Goal: Task Accomplishment & Management: Complete application form

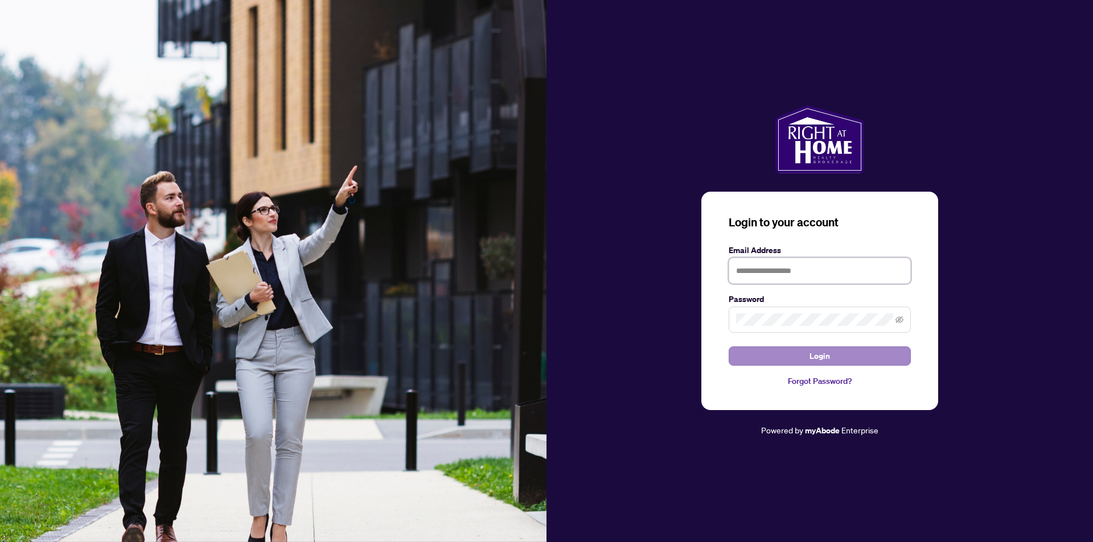
type input "**********"
click at [830, 357] on button "Login" at bounding box center [819, 356] width 182 height 19
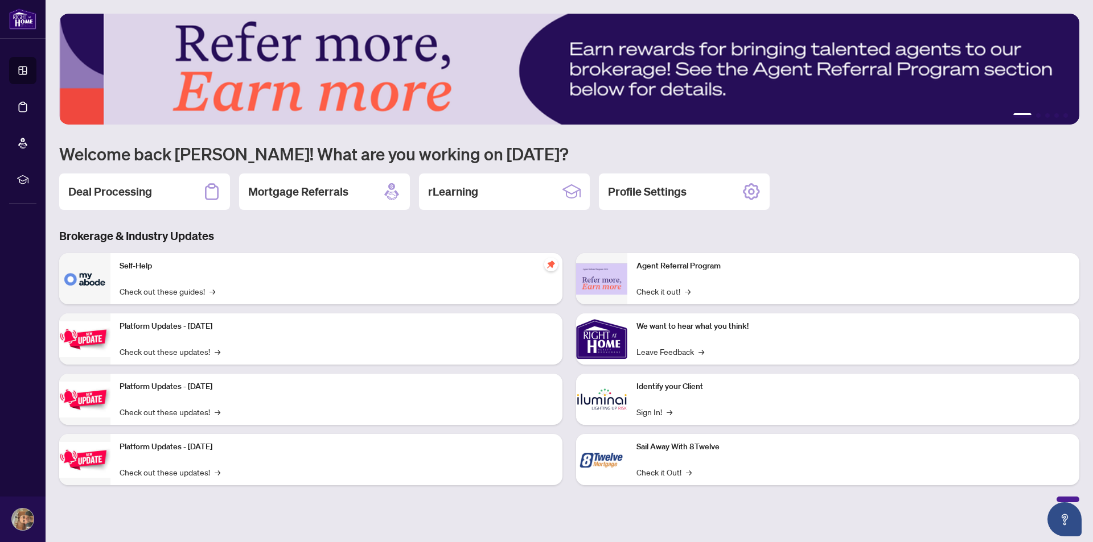
click at [101, 190] on h2 "Deal Processing" at bounding box center [110, 192] width 84 height 16
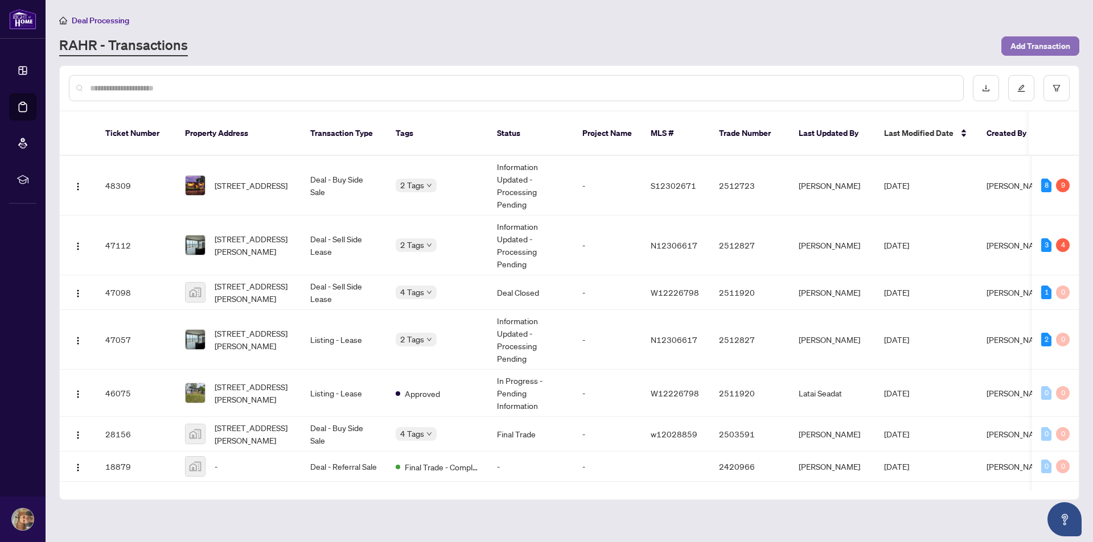
click at [1025, 44] on span "Add Transaction" at bounding box center [1040, 46] width 60 height 18
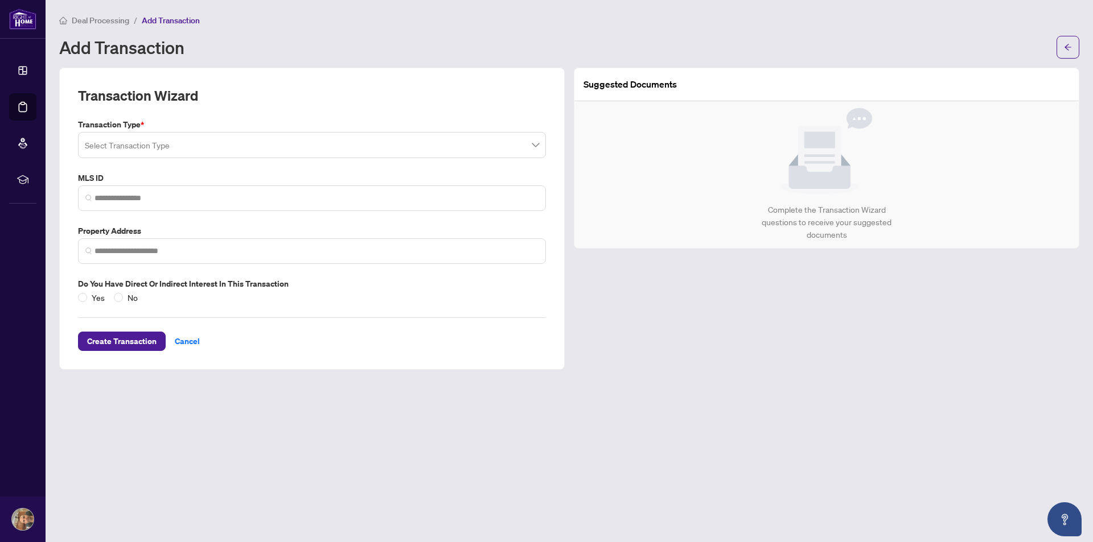
click at [166, 147] on input "search" at bounding box center [307, 146] width 444 height 25
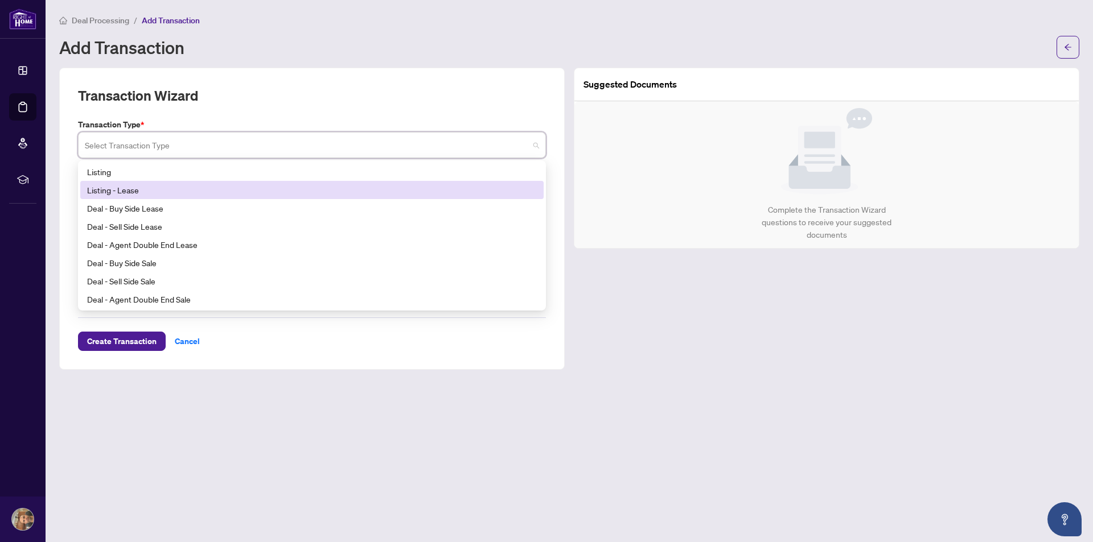
click at [178, 196] on div "Listing - Lease" at bounding box center [311, 190] width 463 height 18
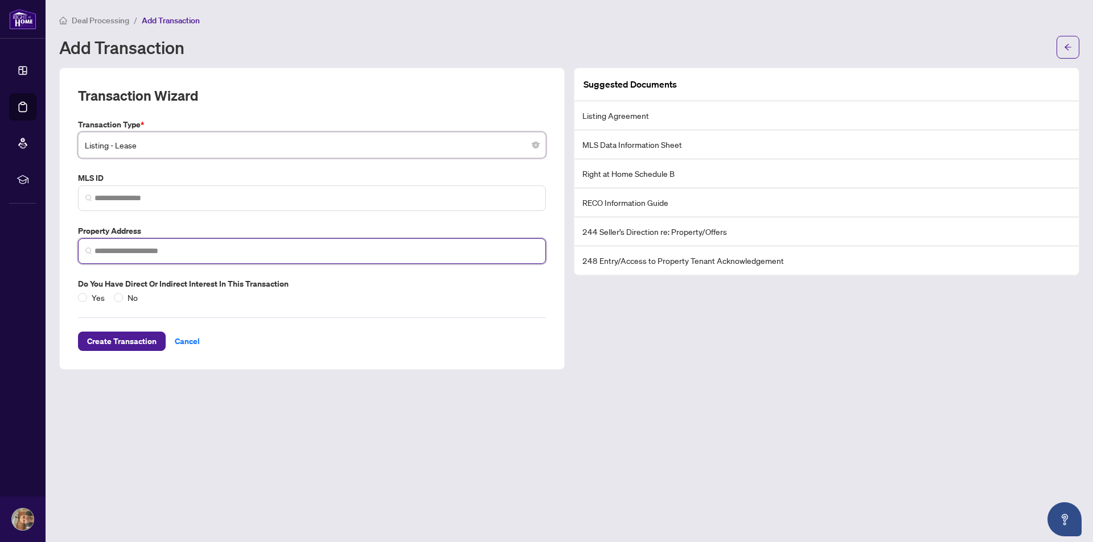
click at [172, 250] on input "search" at bounding box center [316, 251] width 444 height 12
type input "**********"
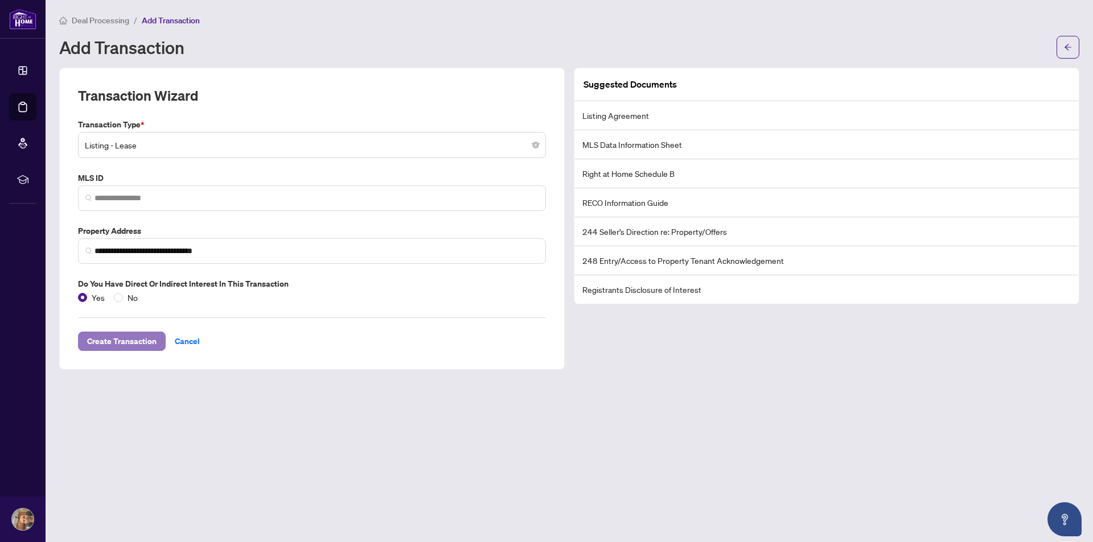
click at [120, 337] on span "Create Transaction" at bounding box center [121, 341] width 69 height 18
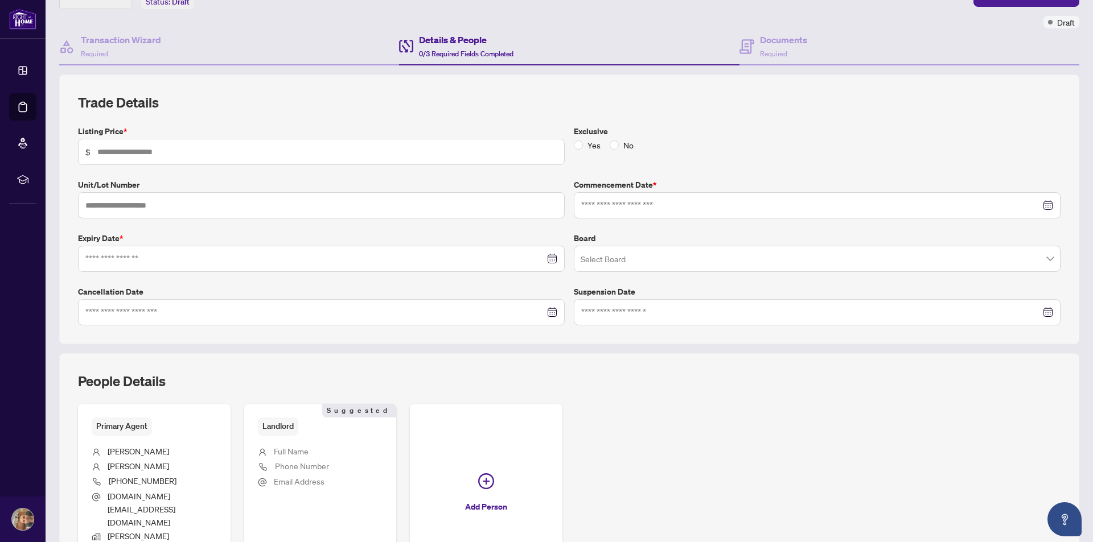
scroll to position [211, 0]
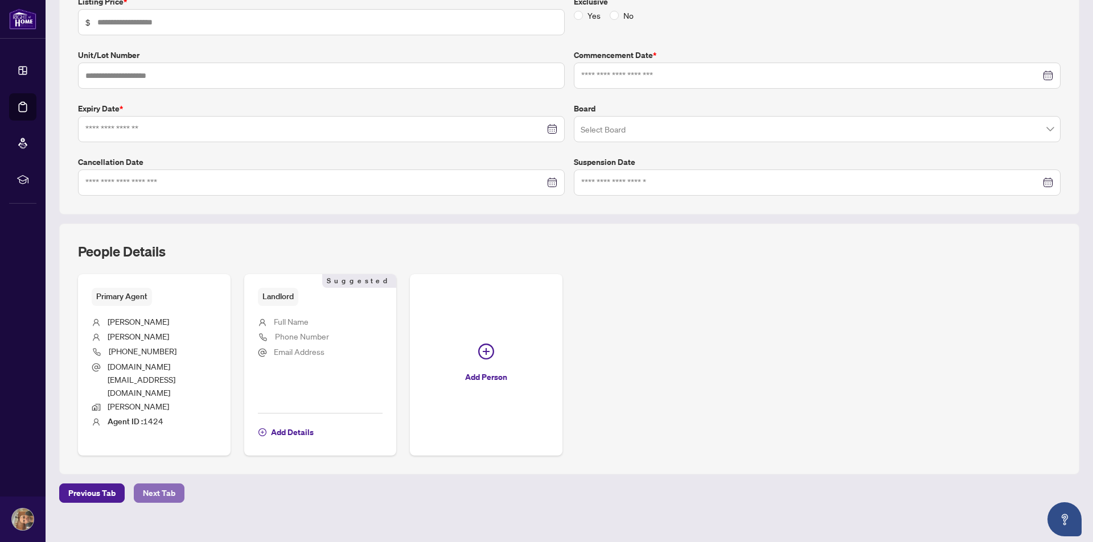
click at [171, 484] on span "Next Tab" at bounding box center [159, 493] width 32 height 18
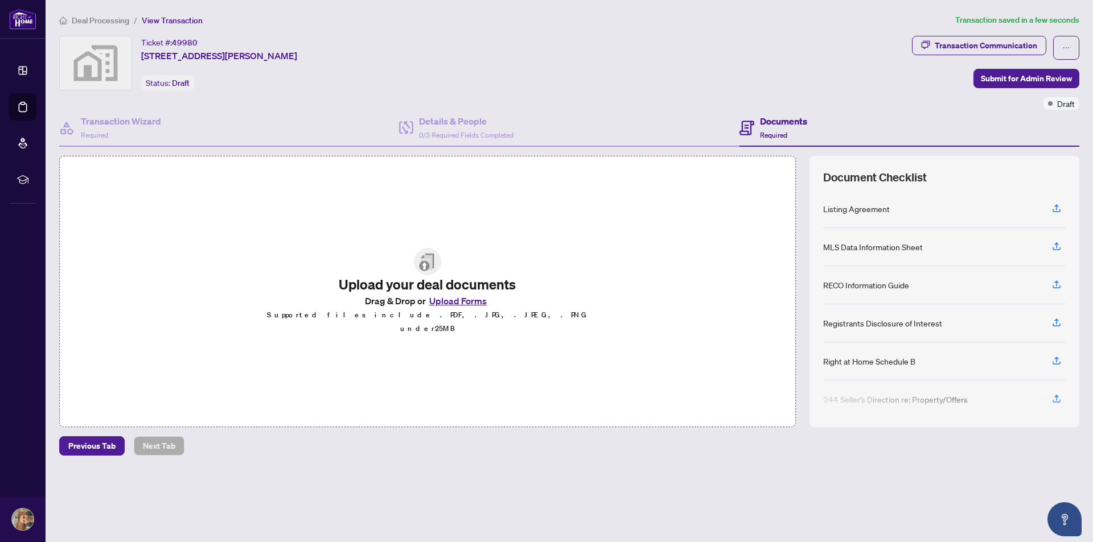
click at [457, 308] on button "Upload Forms" at bounding box center [458, 301] width 64 height 15
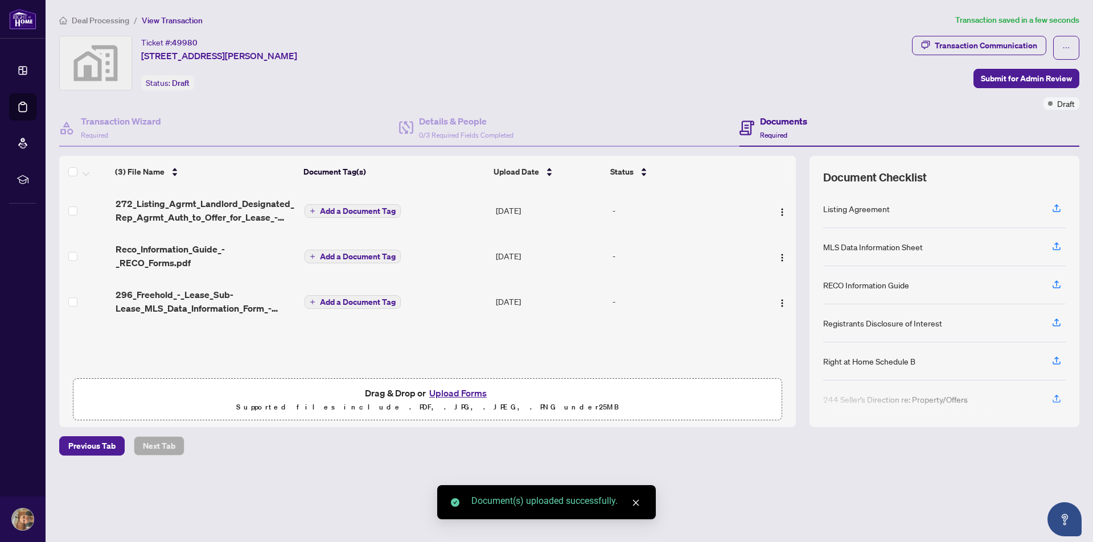
click at [372, 207] on span "Add a Document Tag" at bounding box center [358, 211] width 76 height 8
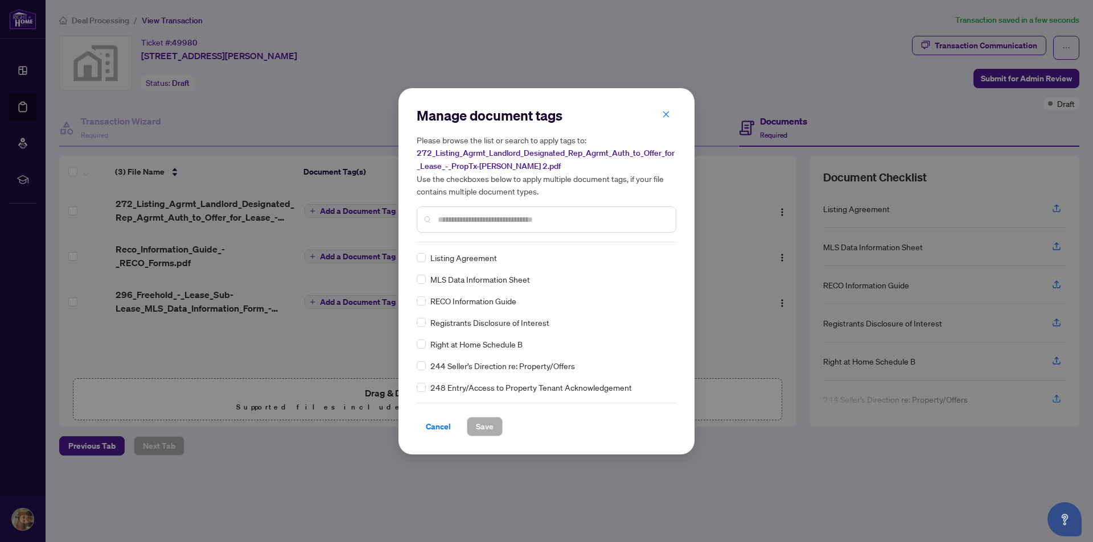
click at [452, 260] on span "Listing Agreement" at bounding box center [463, 258] width 67 height 13
click at [343, 256] on div "Manage document tags Please browse the list or search to apply tags to: 272_Lis…" at bounding box center [546, 271] width 1093 height 542
click at [484, 429] on span "Save" at bounding box center [485, 427] width 18 height 18
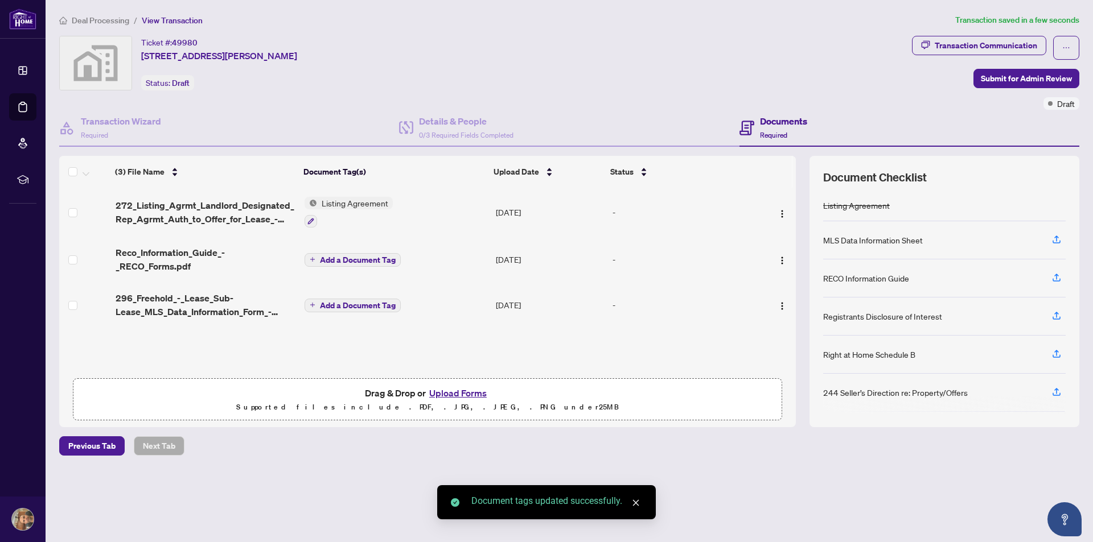
click at [356, 257] on span "Add a Document Tag" at bounding box center [358, 260] width 76 height 8
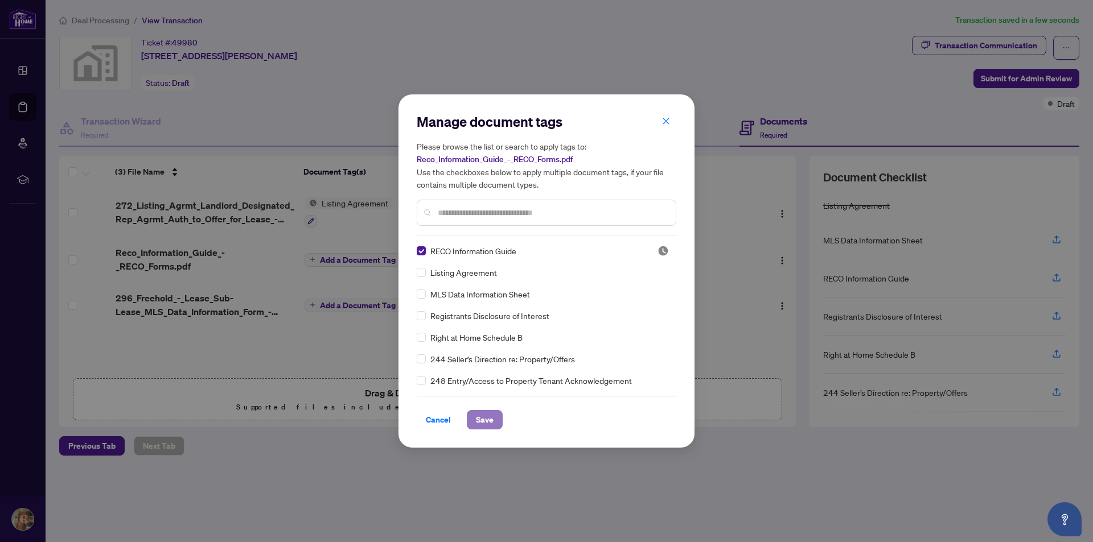
click at [491, 419] on span "Save" at bounding box center [485, 420] width 18 height 18
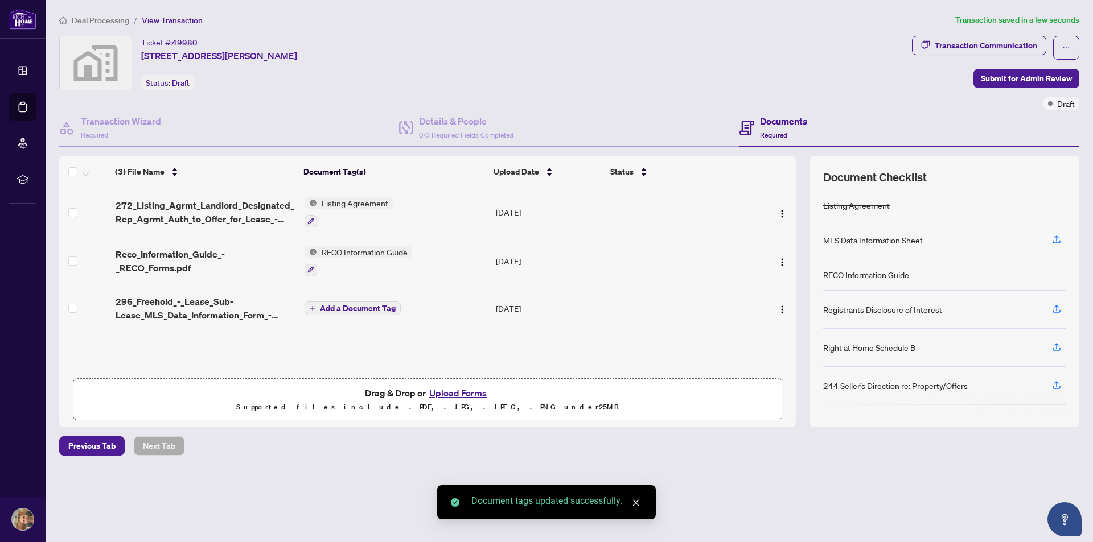
click at [339, 307] on span "Add a Document Tag" at bounding box center [358, 308] width 76 height 8
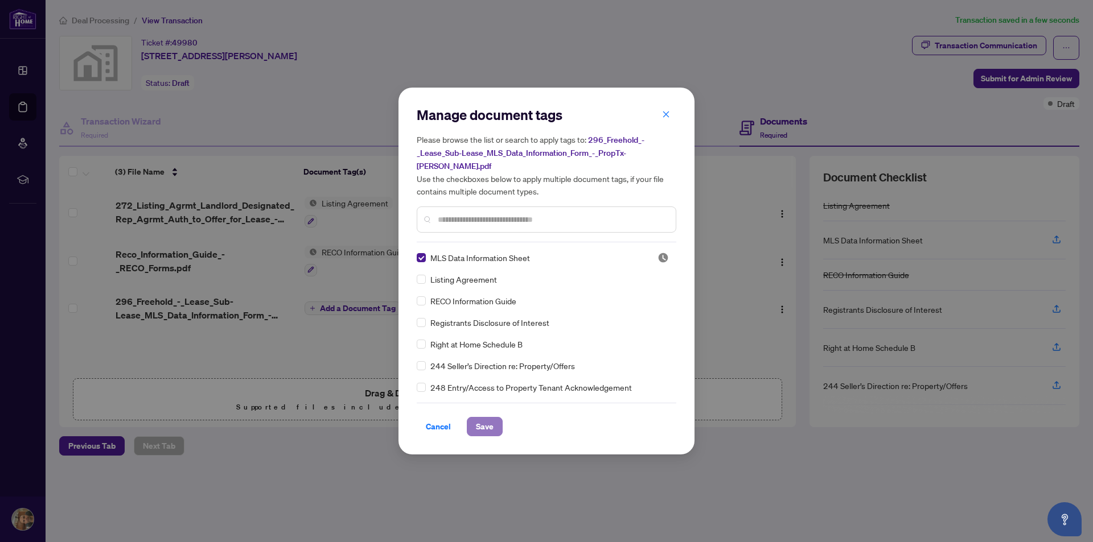
click at [483, 418] on span "Save" at bounding box center [485, 427] width 18 height 18
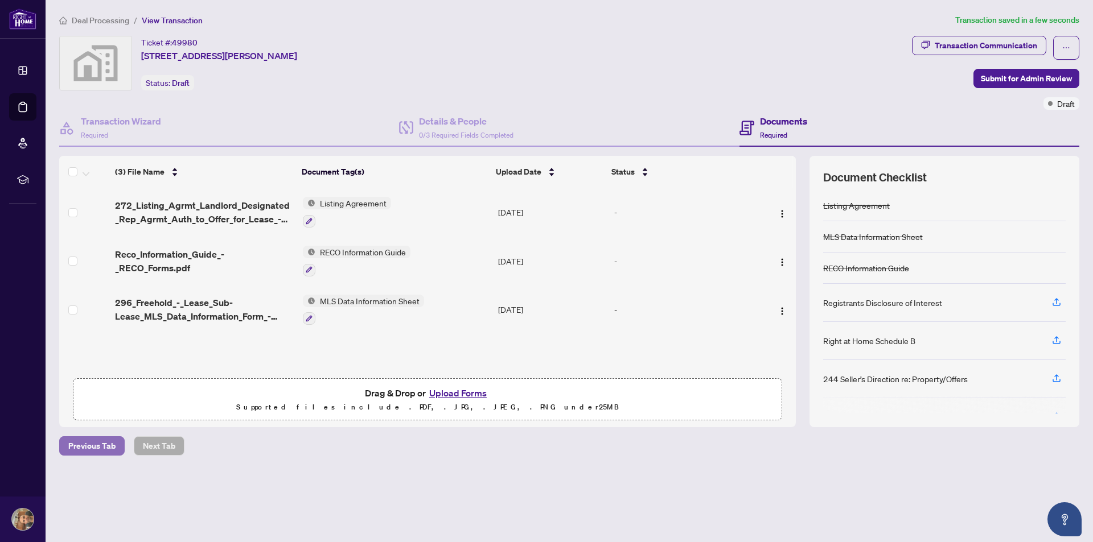
click at [106, 443] on span "Previous Tab" at bounding box center [91, 446] width 47 height 18
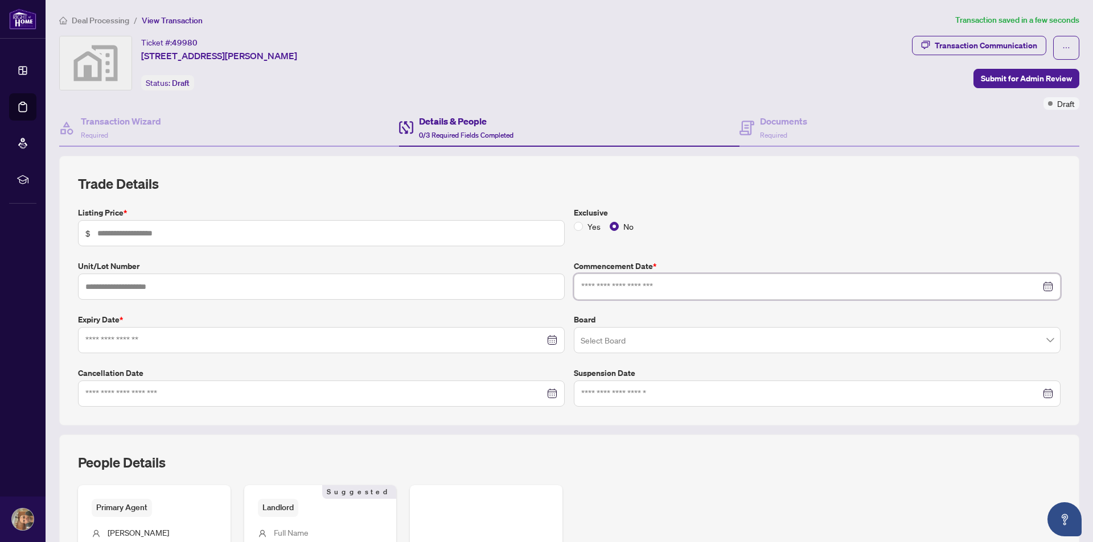
click at [629, 289] on input at bounding box center [810, 287] width 459 height 13
type input "**********"
click at [649, 426] on div "20" at bounding box center [656, 422] width 14 height 14
click at [620, 339] on input "search" at bounding box center [811, 341] width 463 height 25
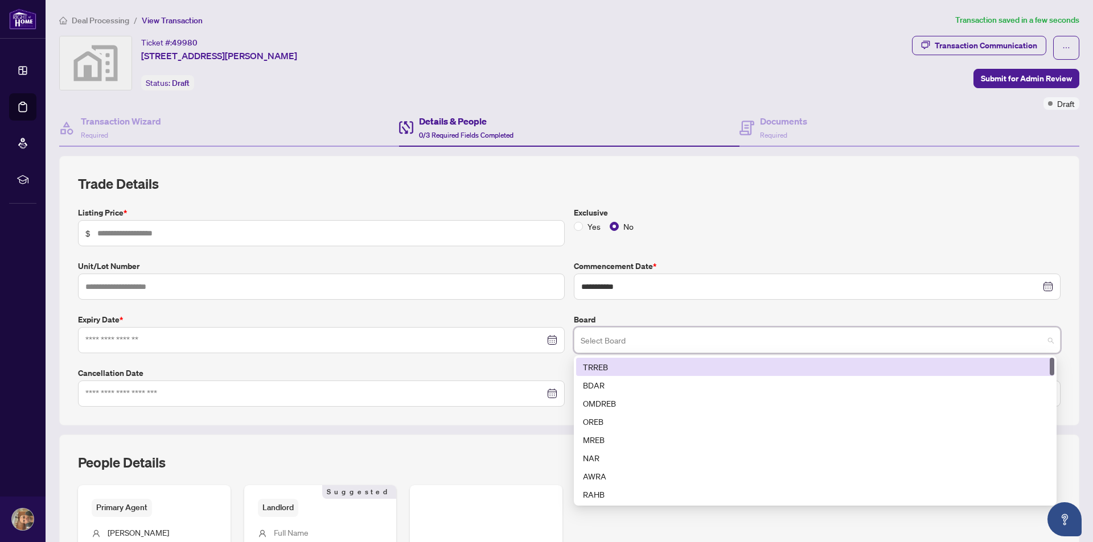
click at [621, 366] on div "TRREB" at bounding box center [815, 367] width 464 height 13
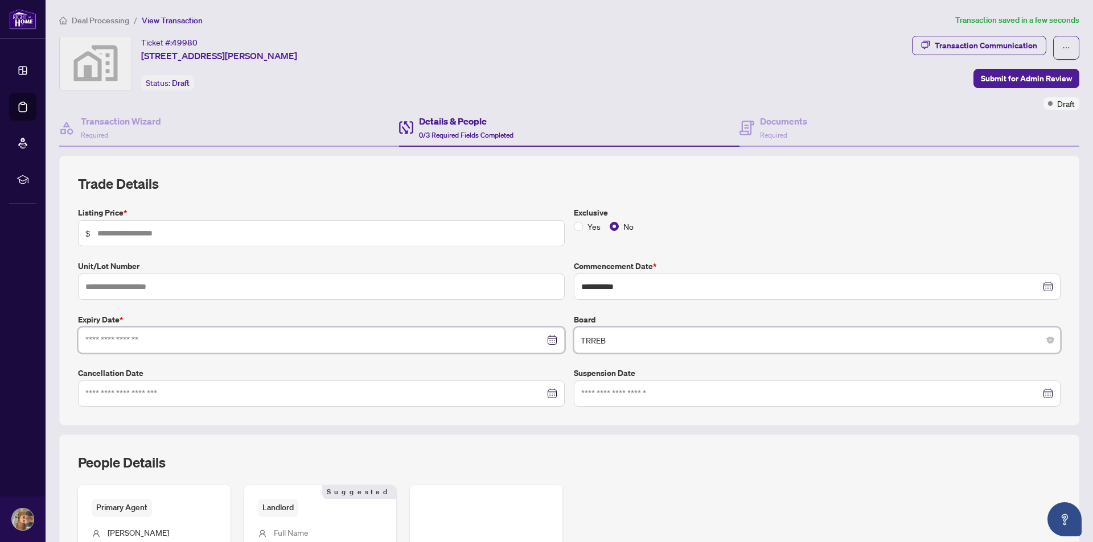
click at [126, 335] on input at bounding box center [314, 340] width 459 height 13
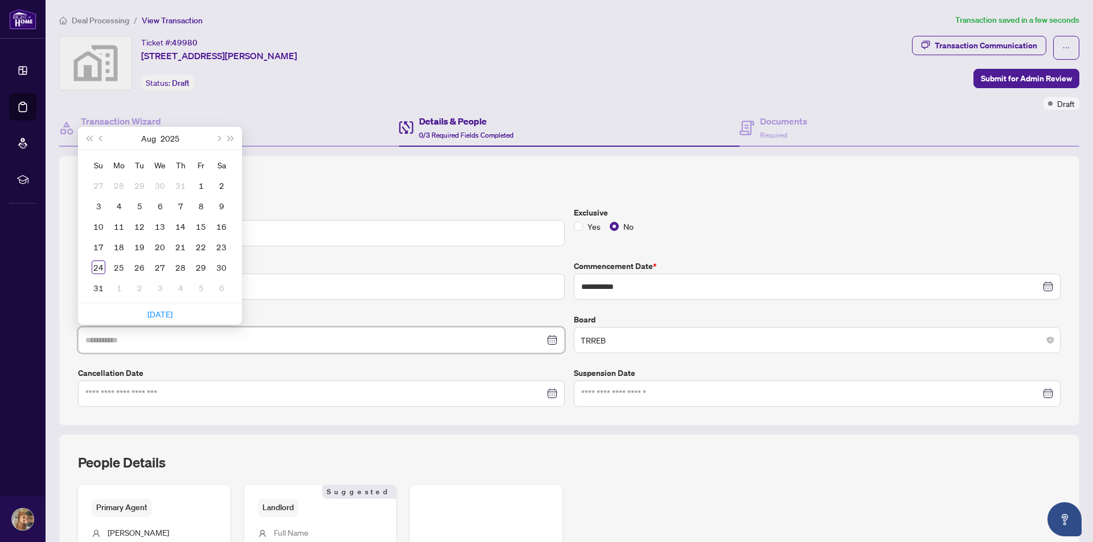
type input "**********"
click at [220, 142] on button "Next month (PageDown)" at bounding box center [218, 138] width 13 height 23
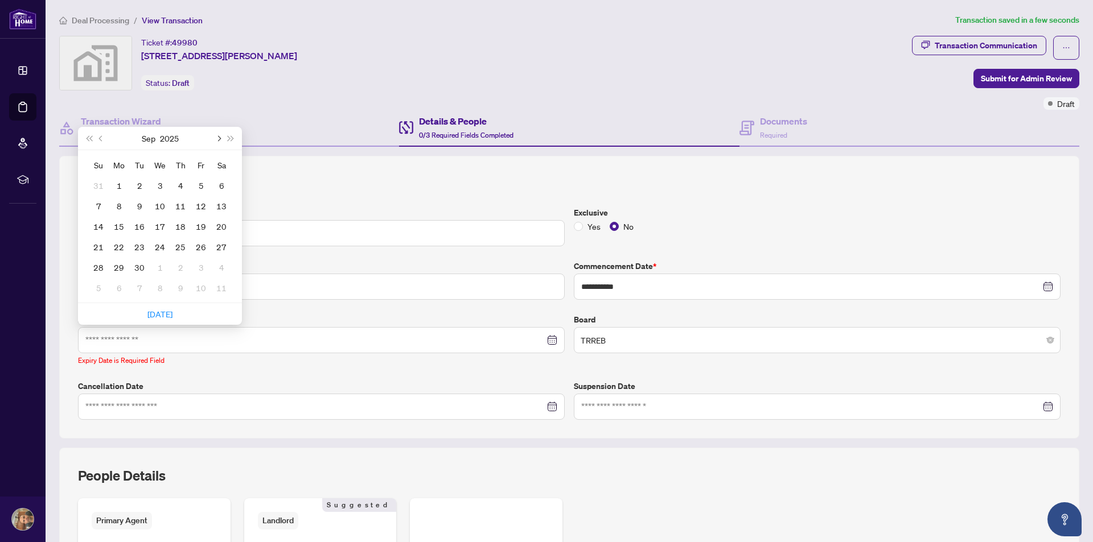
click at [220, 142] on button "Next month (PageDown)" at bounding box center [218, 138] width 13 height 23
type input "**********"
click at [101, 289] on div "30" at bounding box center [99, 288] width 14 height 14
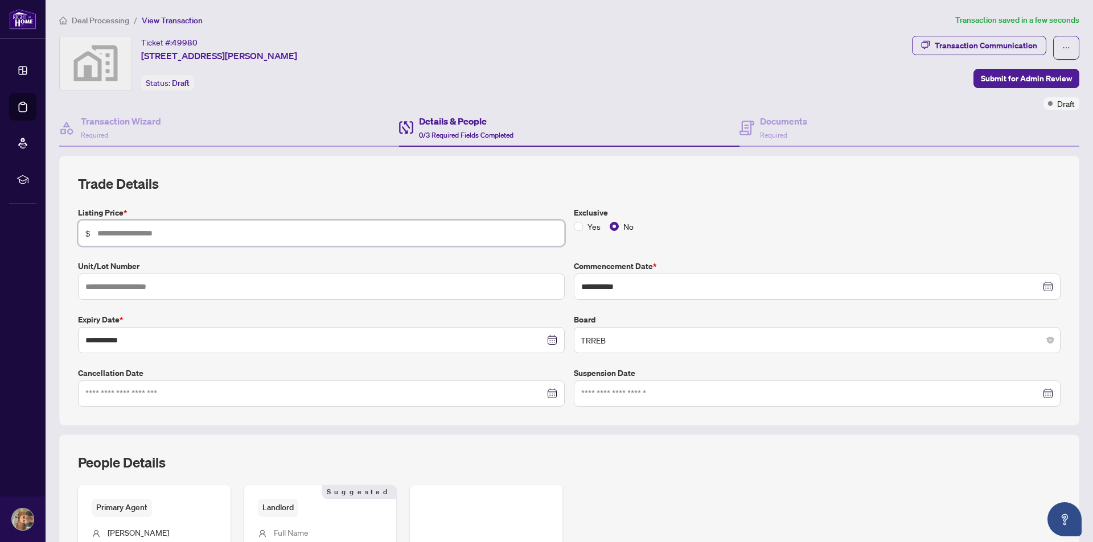
click at [185, 239] on input "text" at bounding box center [327, 233] width 460 height 13
type input "********"
click at [387, 207] on label "Listing Price *" at bounding box center [321, 213] width 487 height 13
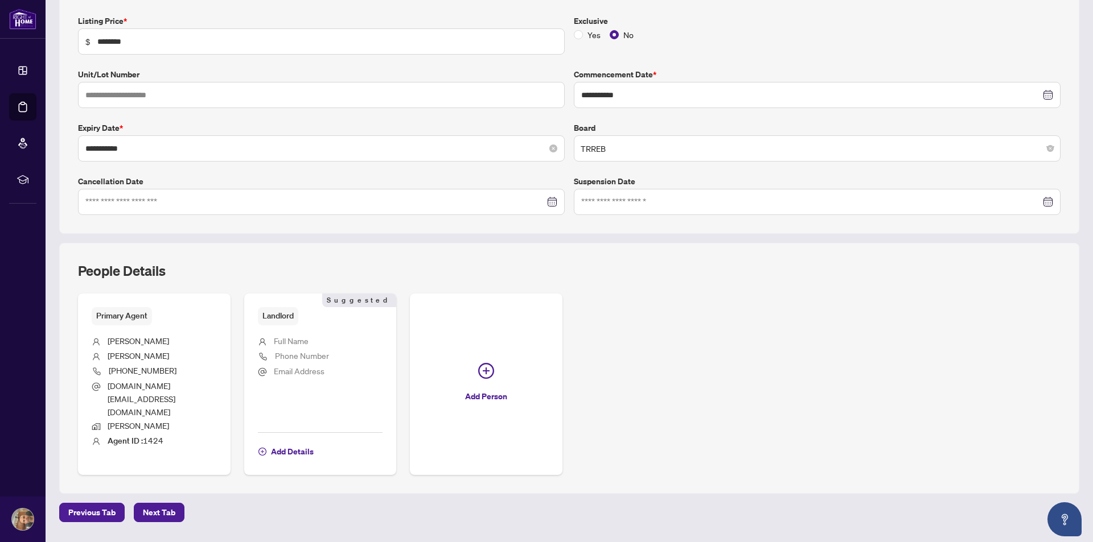
scroll to position [211, 0]
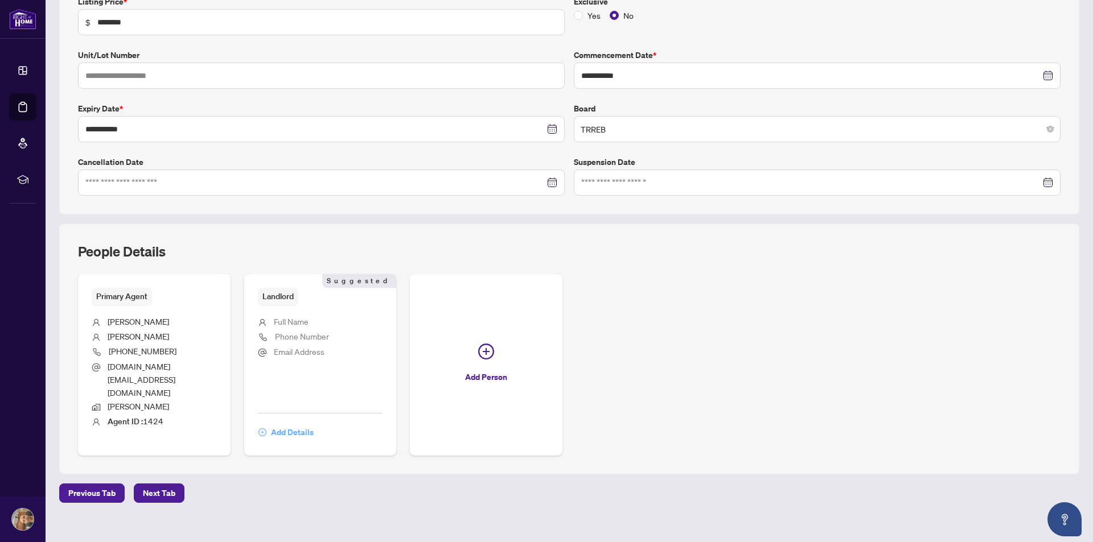
click at [290, 423] on span "Add Details" at bounding box center [292, 432] width 43 height 18
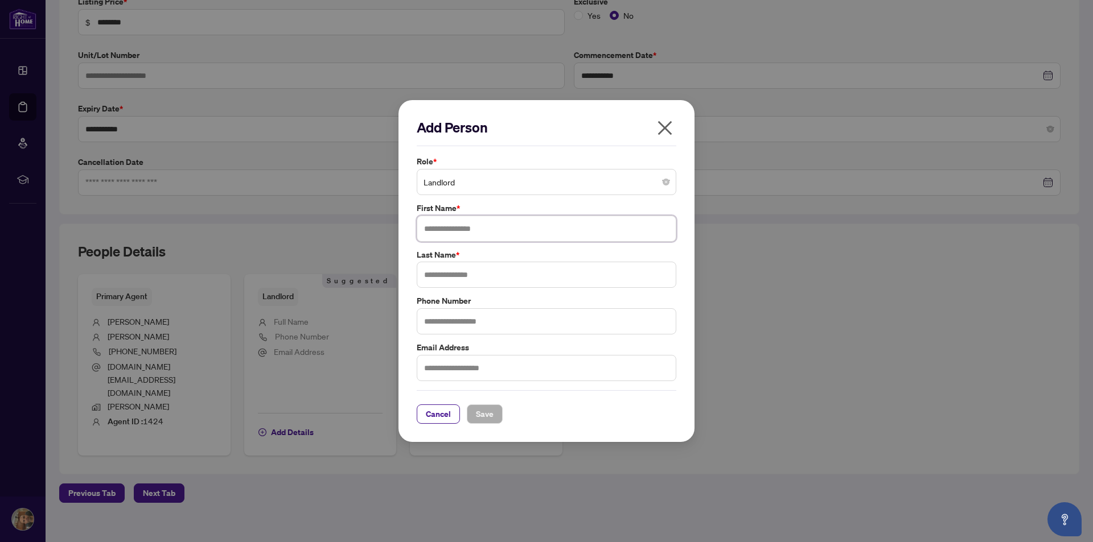
click at [485, 229] on input "text" at bounding box center [546, 229] width 259 height 26
type input "*****"
type input "*"
type input "*******"
click at [478, 414] on span "Save" at bounding box center [485, 414] width 18 height 18
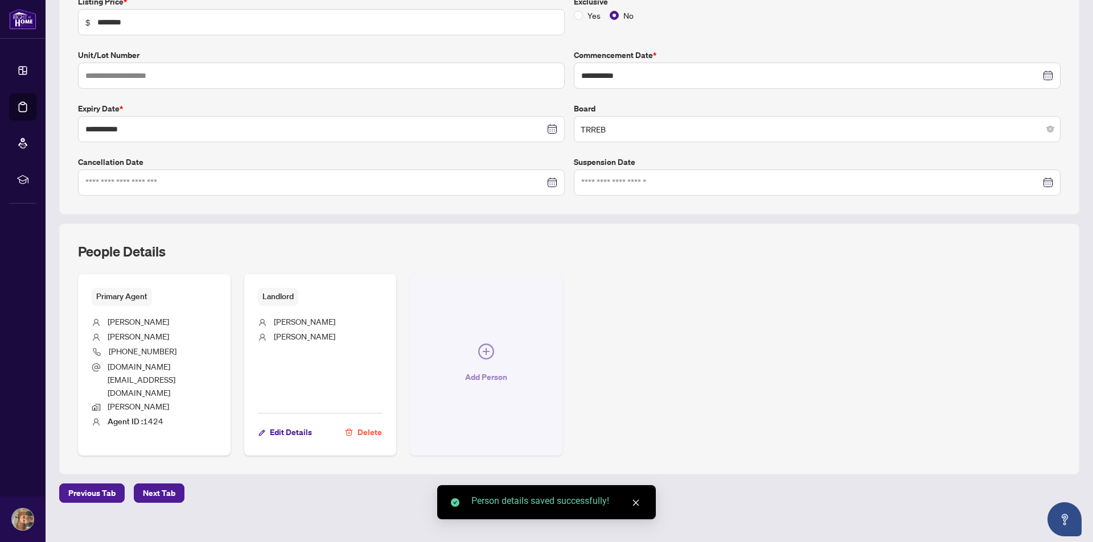
click at [480, 344] on icon "plus-circle" at bounding box center [486, 352] width 16 height 16
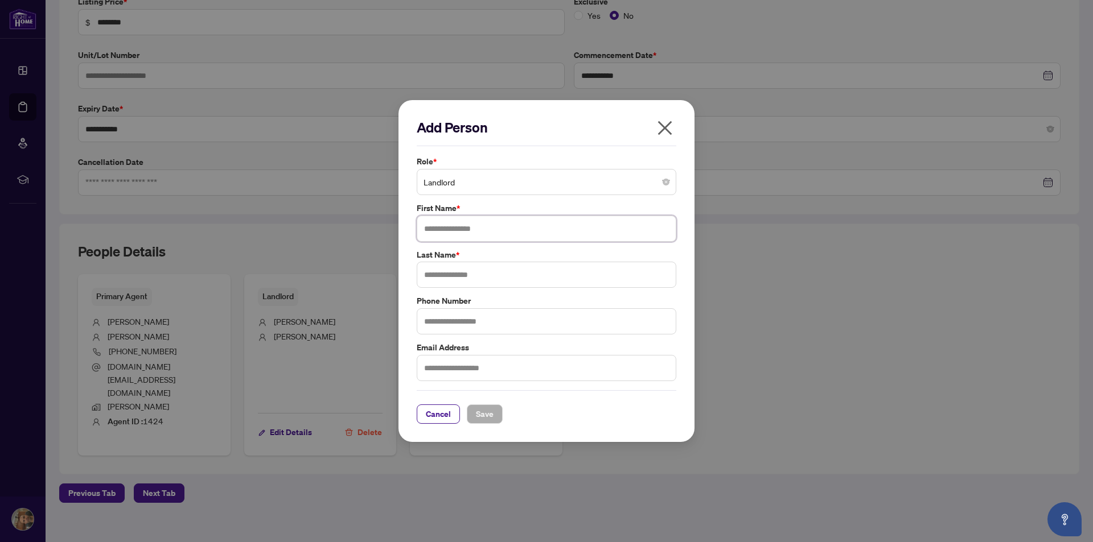
click at [464, 227] on input "text" at bounding box center [546, 229] width 259 height 26
type input "*******"
type input "*****"
click at [485, 406] on span "Save" at bounding box center [485, 414] width 18 height 18
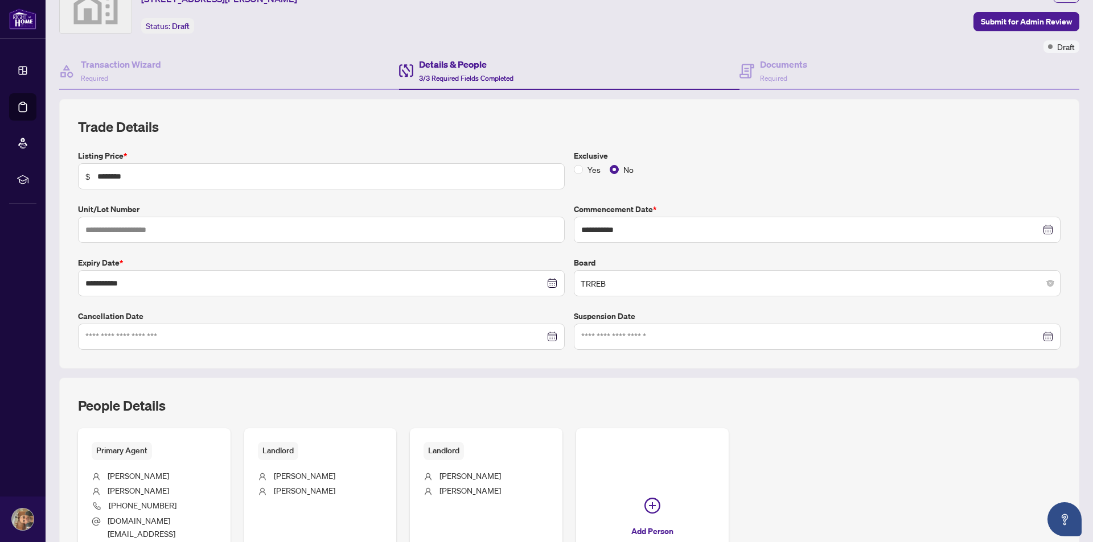
scroll to position [0, 0]
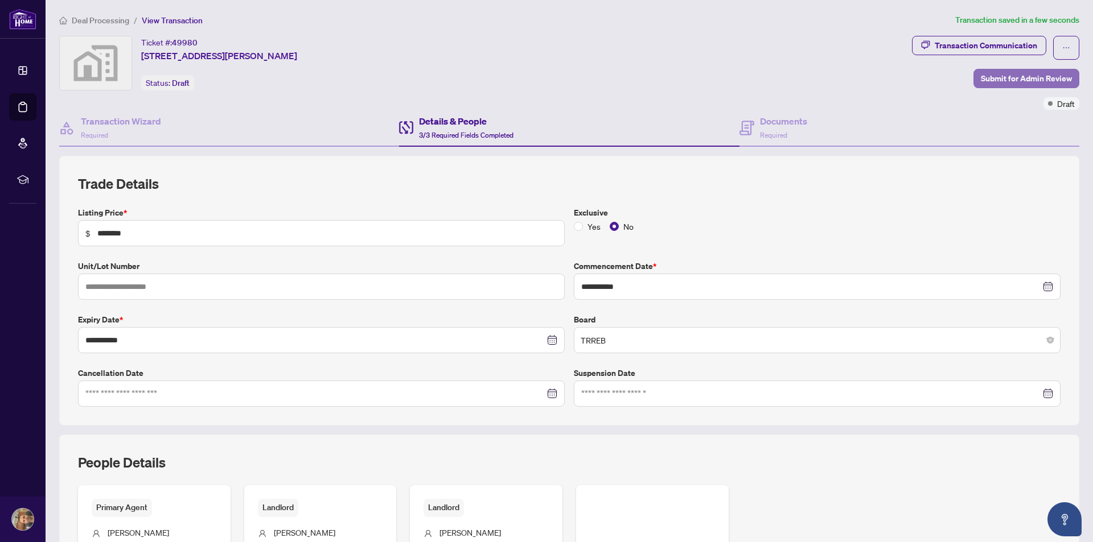
click at [986, 79] on span "Submit for Admin Review" at bounding box center [1026, 78] width 91 height 18
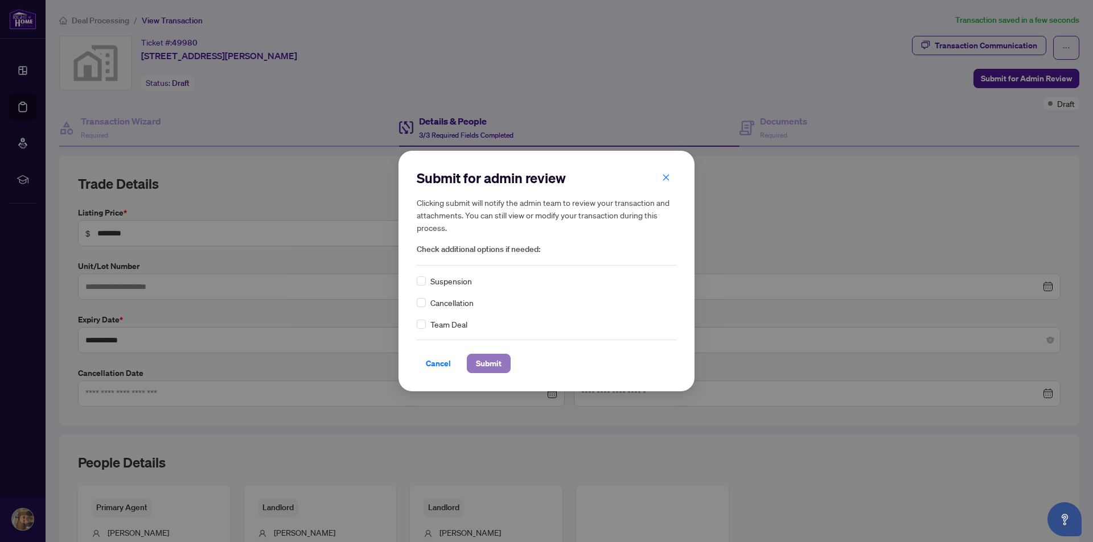
click at [471, 361] on button "Submit" at bounding box center [489, 363] width 44 height 19
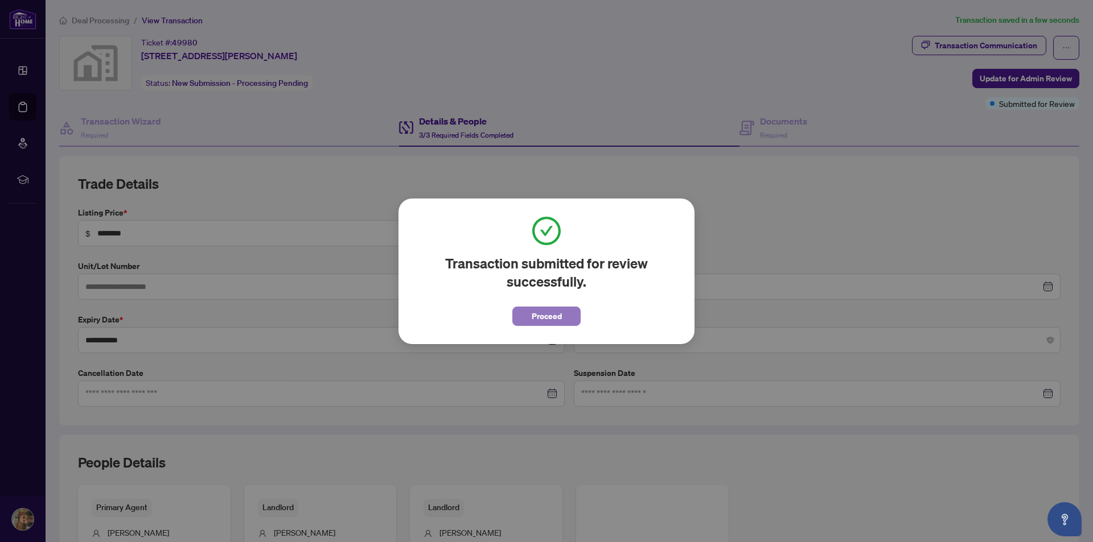
click at [541, 310] on span "Proceed" at bounding box center [547, 316] width 30 height 18
